Goal: Complete application form

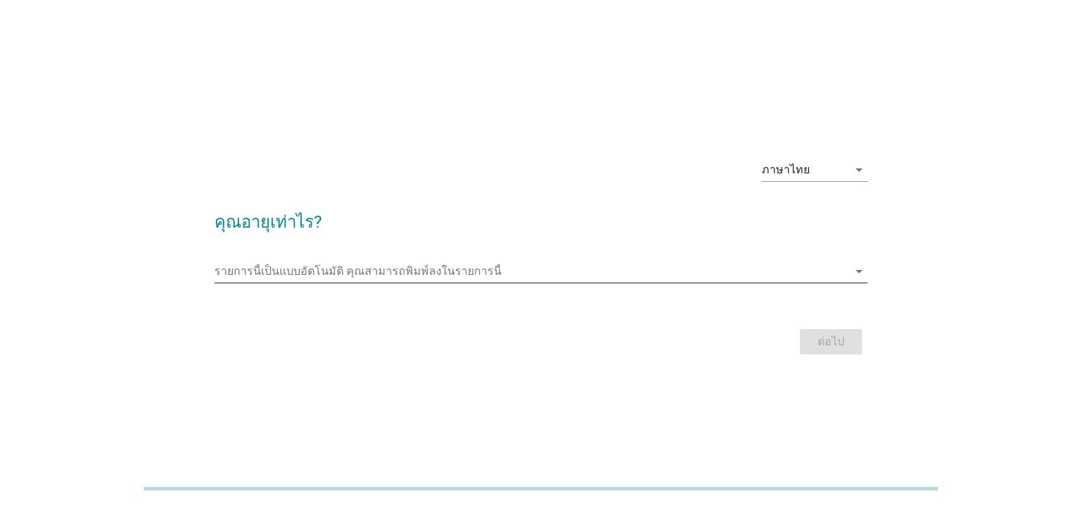
click at [522, 278] on input "รายการนี้เป็นแบบอัตโนมัติ คุณสามารถพิมพ์ลงในรายการนี้" at bounding box center [531, 271] width 634 height 23
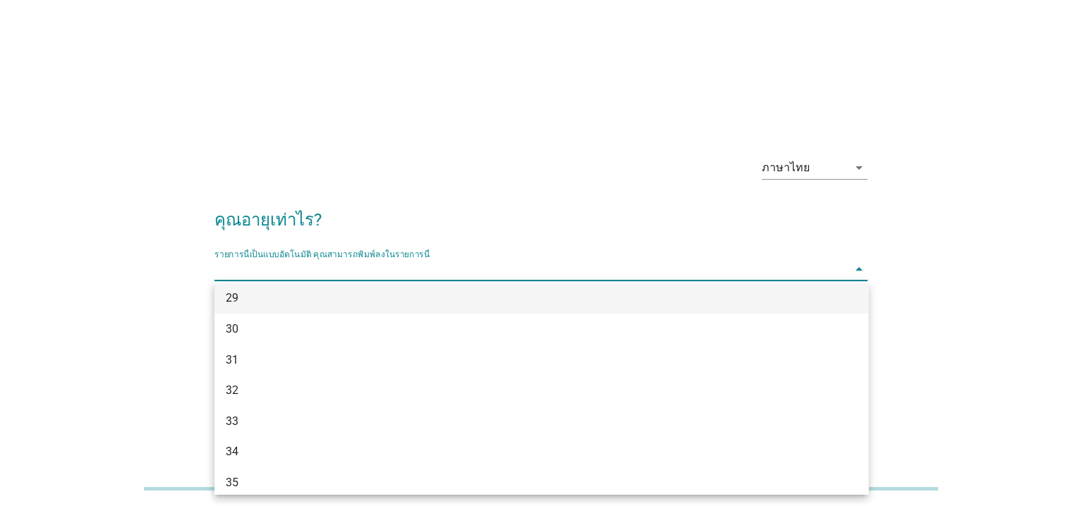
scroll to position [353, 0]
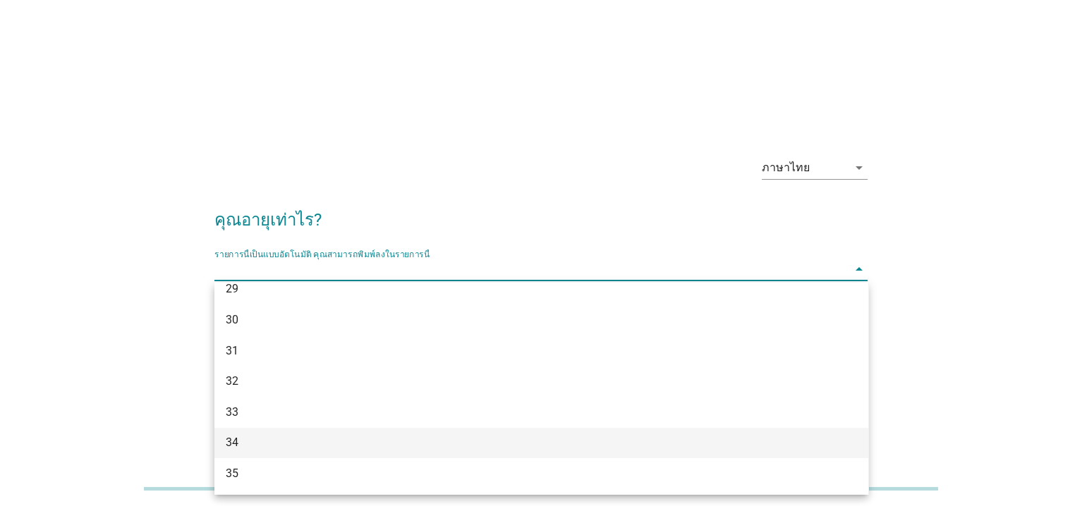
click at [329, 446] on div "34" at bounding box center [515, 442] width 578 height 17
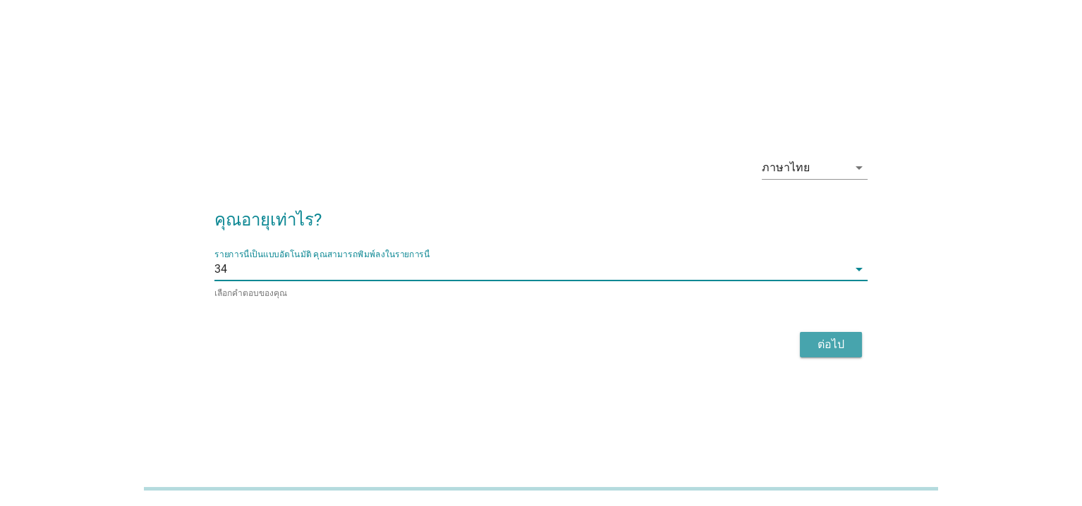
click at [836, 343] on div "ต่อไป" at bounding box center [830, 344] width 39 height 17
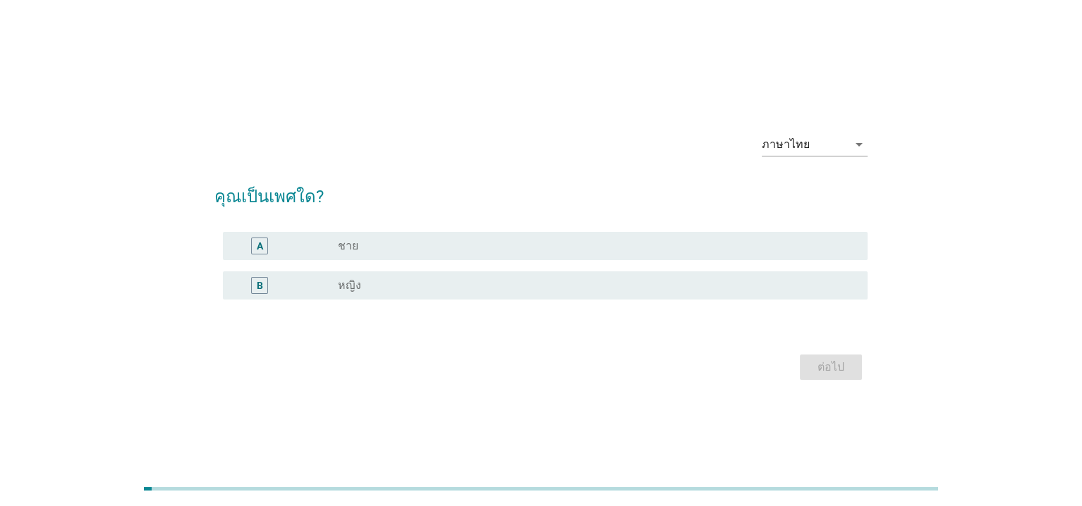
click at [491, 288] on div "radio_button_unchecked หญิง" at bounding box center [592, 286] width 508 height 14
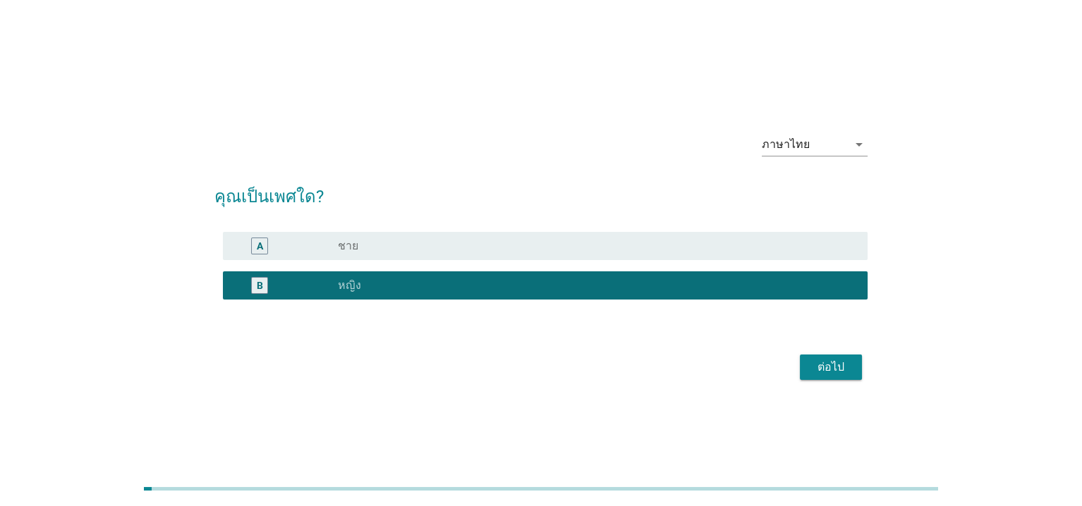
click at [816, 371] on div "ต่อไป" at bounding box center [830, 367] width 39 height 17
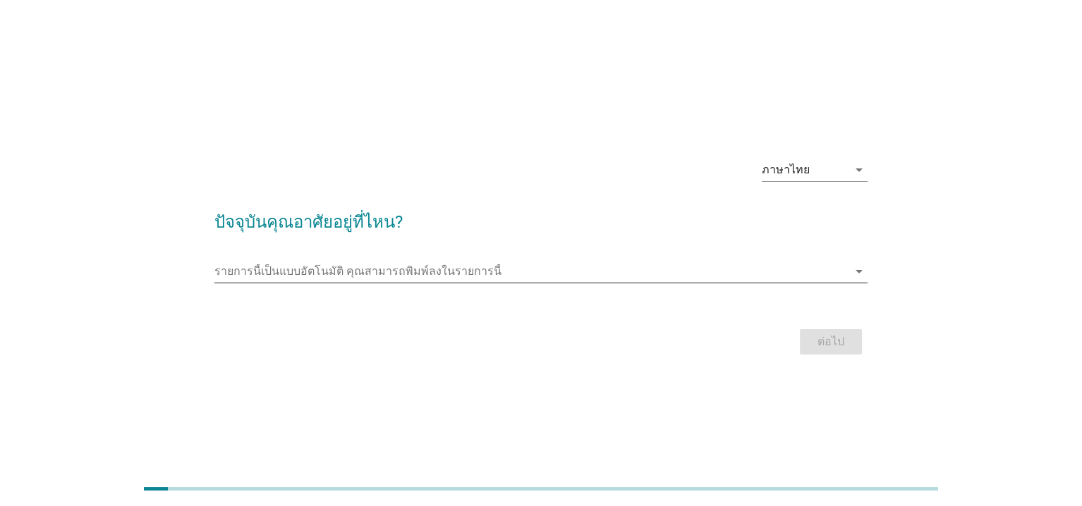
click at [464, 274] on input "รายการนี้เป็นแบบอัตโนมัติ คุณสามารถพิมพ์ลงในรายการนี้" at bounding box center [531, 271] width 634 height 23
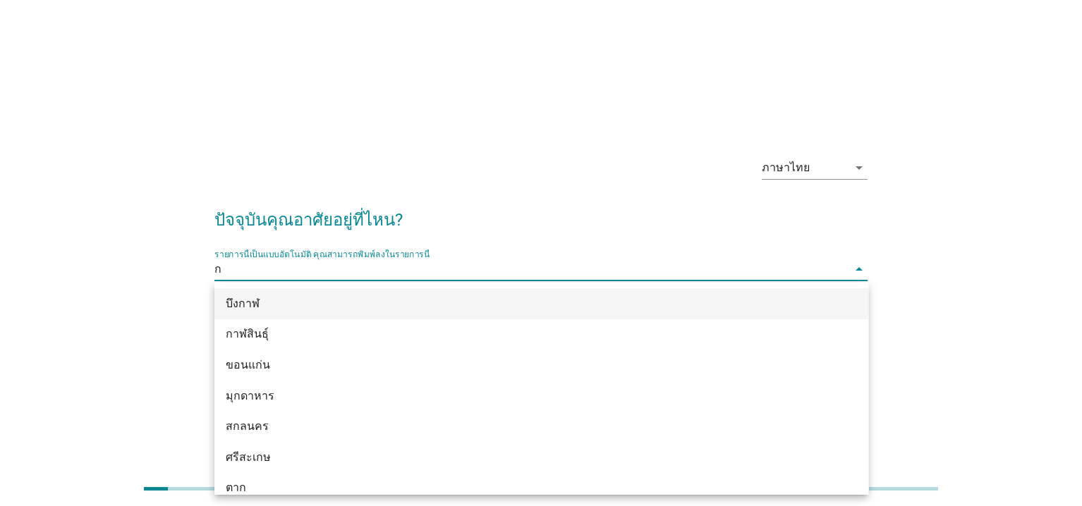
type input "กร"
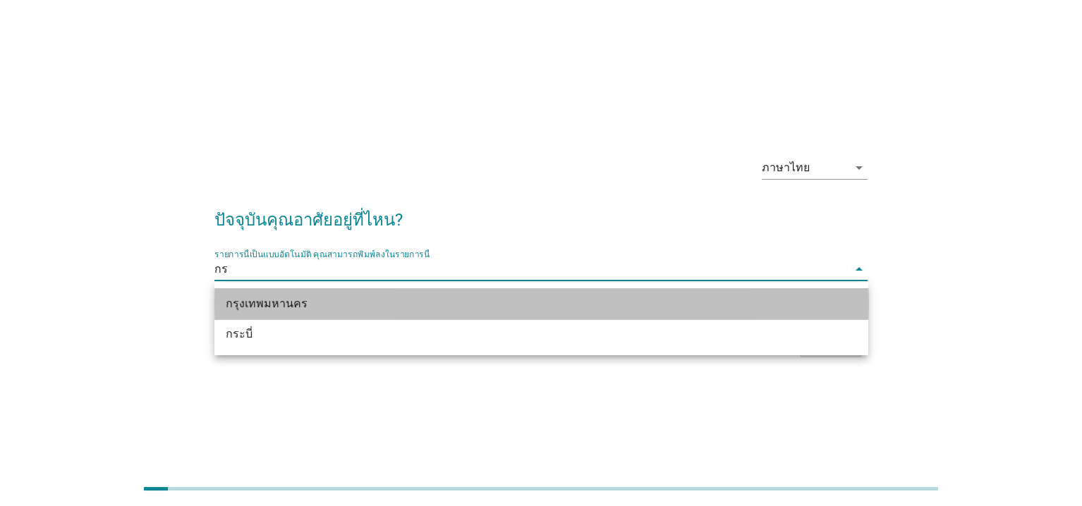
click at [407, 302] on div "กรุงเทพมหานคร" at bounding box center [515, 303] width 578 height 17
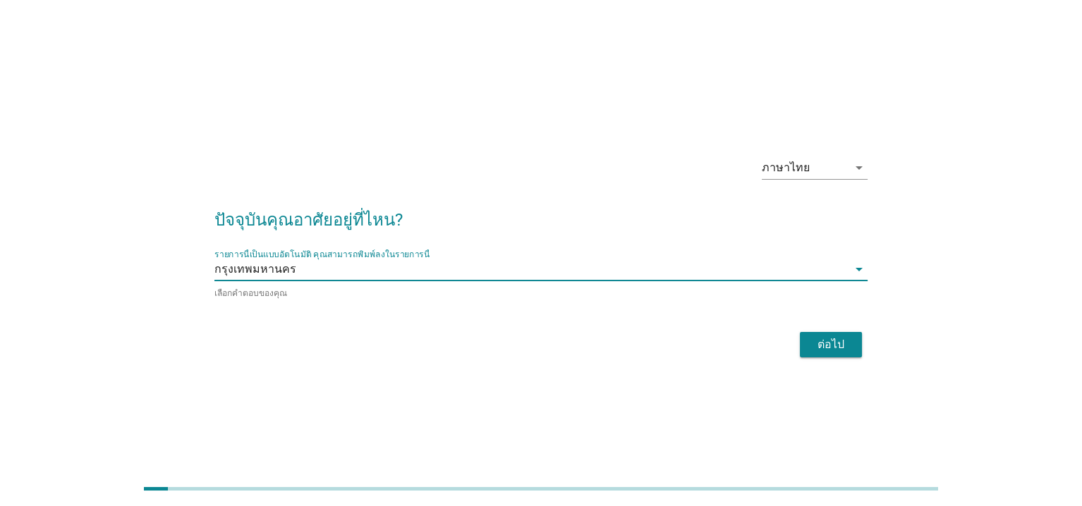
click at [827, 342] on div "ต่อไป" at bounding box center [830, 344] width 39 height 17
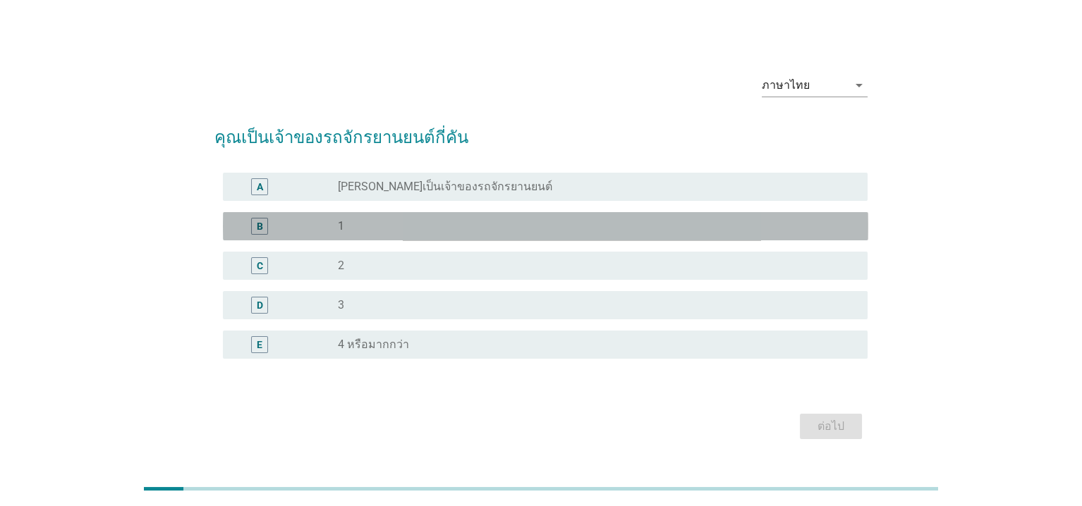
click at [439, 225] on div "radio_button_unchecked 1" at bounding box center [592, 226] width 508 height 14
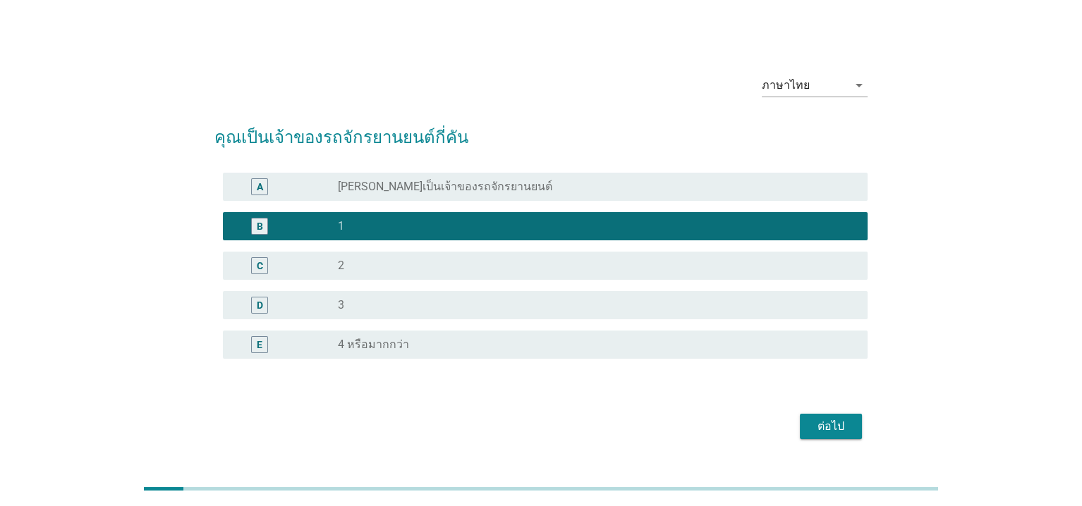
click at [824, 435] on button "ต่อไป" at bounding box center [831, 426] width 62 height 25
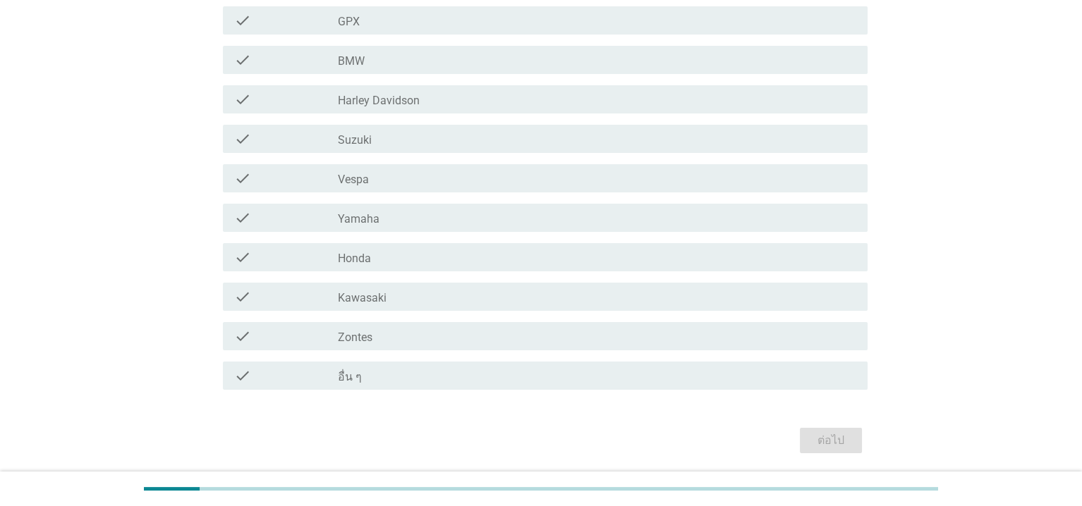
scroll to position [212, 0]
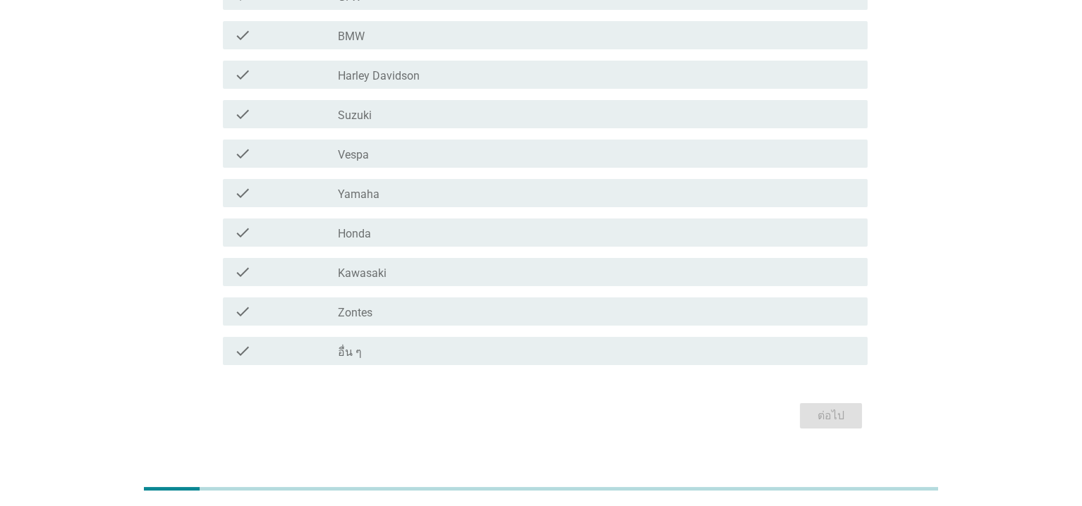
click at [484, 231] on div "check_box_outline_blank Honda" at bounding box center [597, 232] width 519 height 17
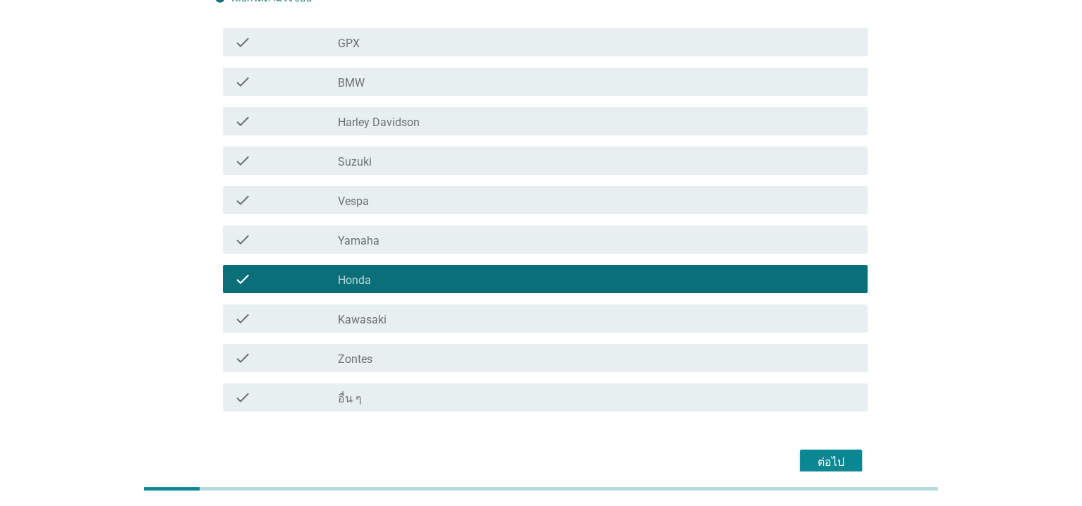
scroll to position [141, 0]
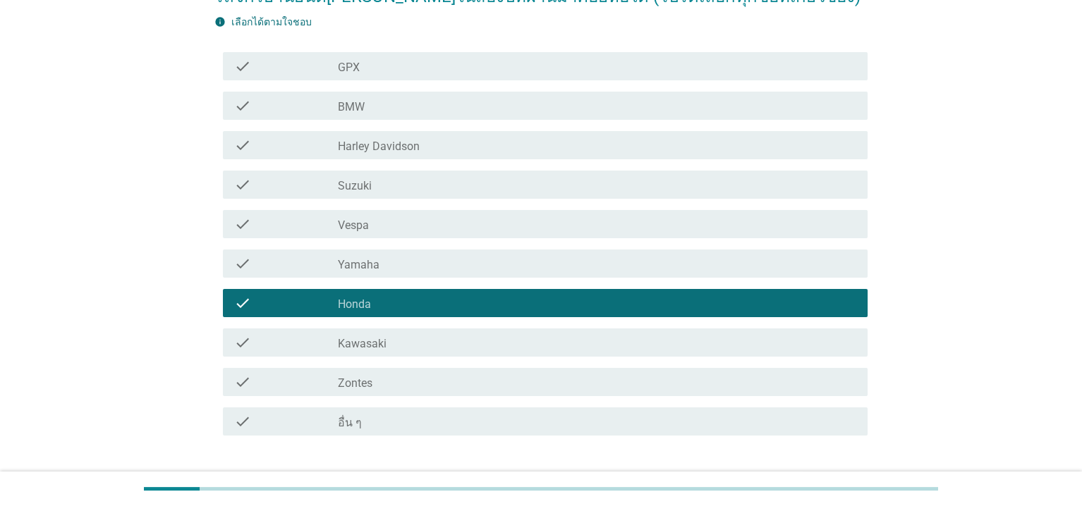
click at [391, 424] on div "check_box_outline_blank อื่น ๆ" at bounding box center [597, 421] width 519 height 17
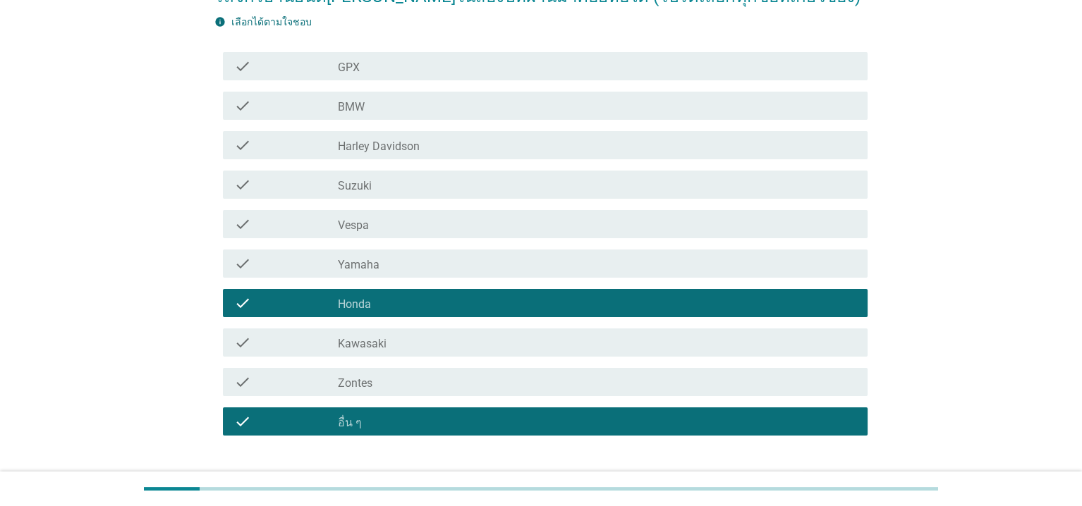
click at [426, 305] on div "check_box_outline_blank Honda" at bounding box center [597, 303] width 519 height 17
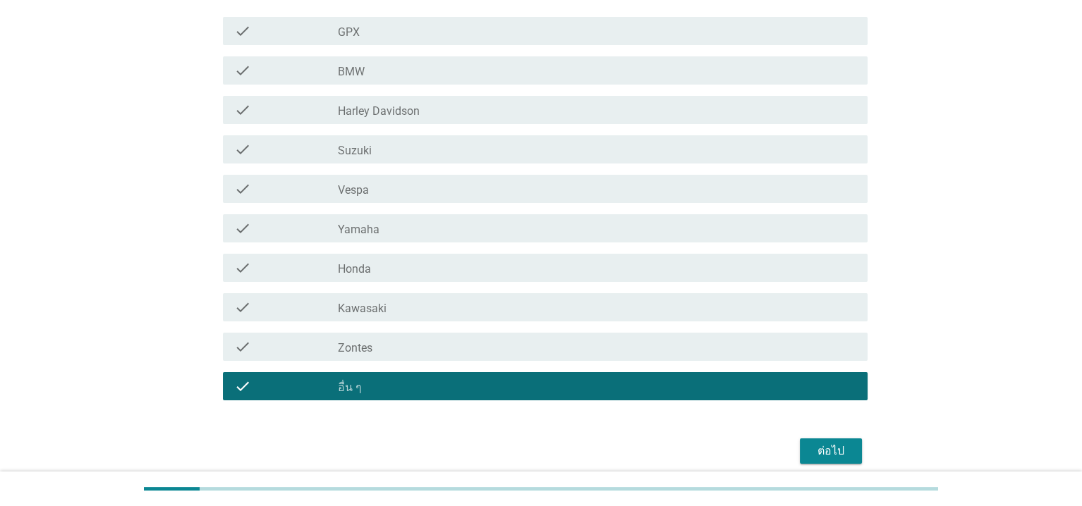
scroll to position [234, 0]
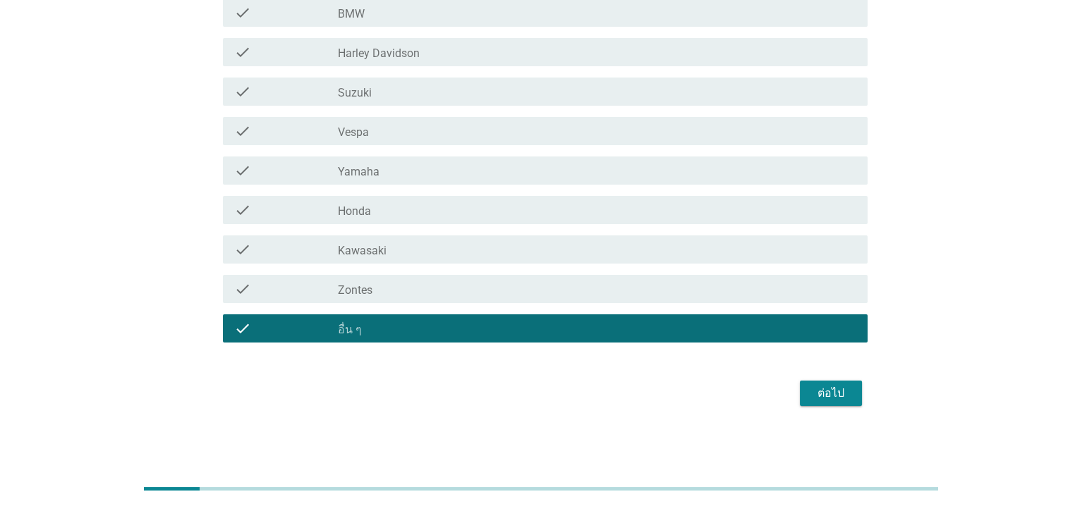
click at [843, 391] on div "ต่อไป" at bounding box center [830, 393] width 39 height 17
